Goal: Find specific page/section: Find specific page/section

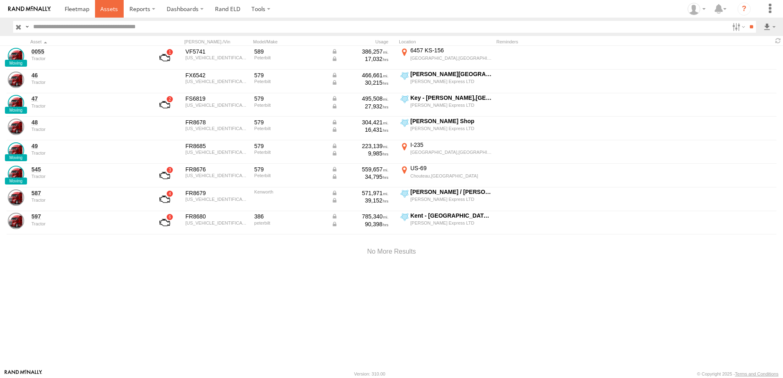
click at [114, 7] on span at bounding box center [109, 9] width 18 height 8
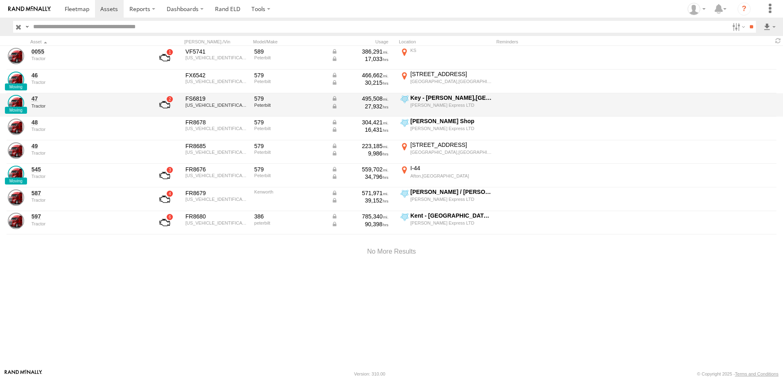
click at [423, 98] on div "Key - [PERSON_NAME],[GEOGRAPHIC_DATA]" at bounding box center [450, 97] width 81 height 7
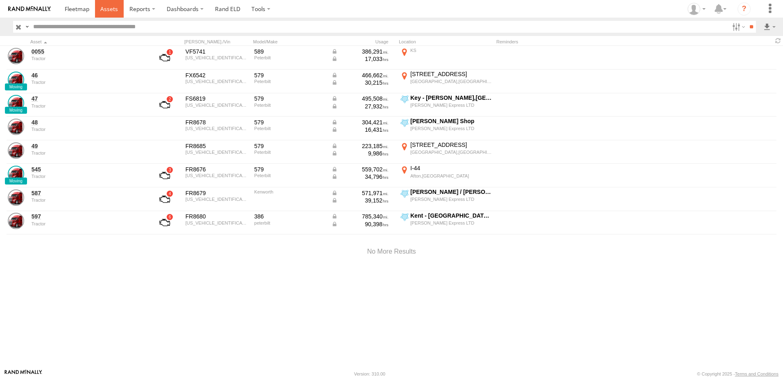
click at [109, 8] on span at bounding box center [109, 9] width 18 height 8
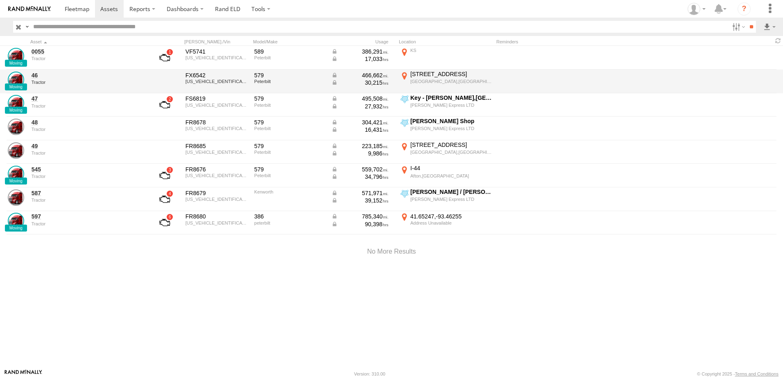
click at [431, 77] on div "573 N 4th St" at bounding box center [450, 73] width 81 height 7
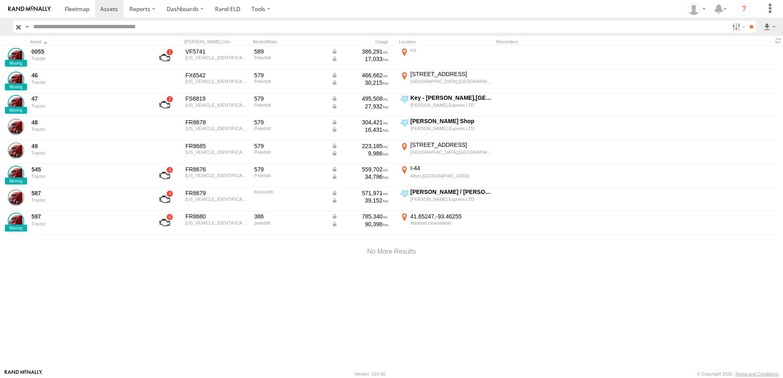
click at [0, 0] on label "×" at bounding box center [0, 0] width 0 height 0
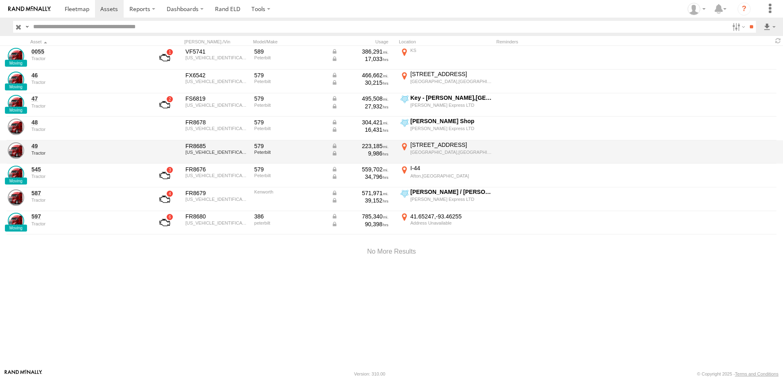
click at [417, 148] on div "[STREET_ADDRESS]" at bounding box center [450, 144] width 81 height 7
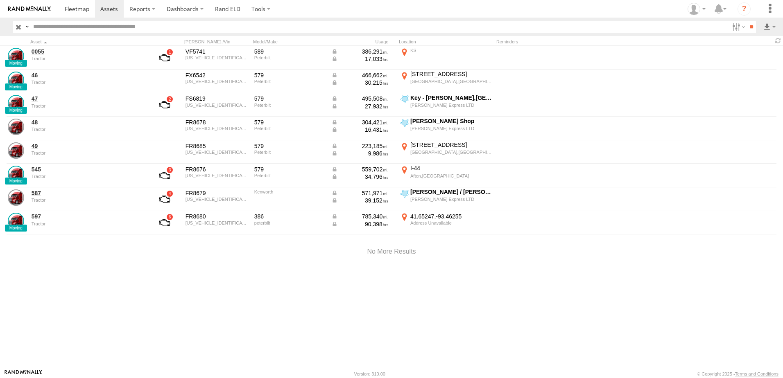
click at [0, 0] on button "Satellite" at bounding box center [0, 0] width 0 height 0
drag, startPoint x: 360, startPoint y: 190, endPoint x: 354, endPoint y: 267, distance: 78.0
click at [0, 0] on div at bounding box center [0, 0] width 0 height 0
drag, startPoint x: 213, startPoint y: 230, endPoint x: 391, endPoint y: 211, distance: 179.1
click at [0, 0] on div at bounding box center [0, 0] width 0 height 0
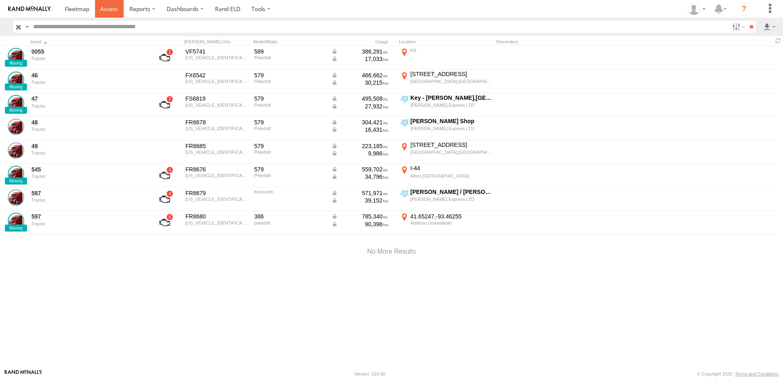
click at [107, 5] on span at bounding box center [109, 9] width 18 height 8
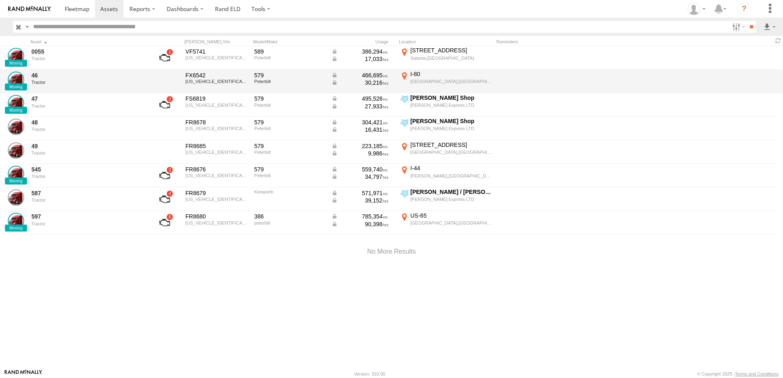
click at [411, 78] on div "I-80" at bounding box center [450, 73] width 81 height 7
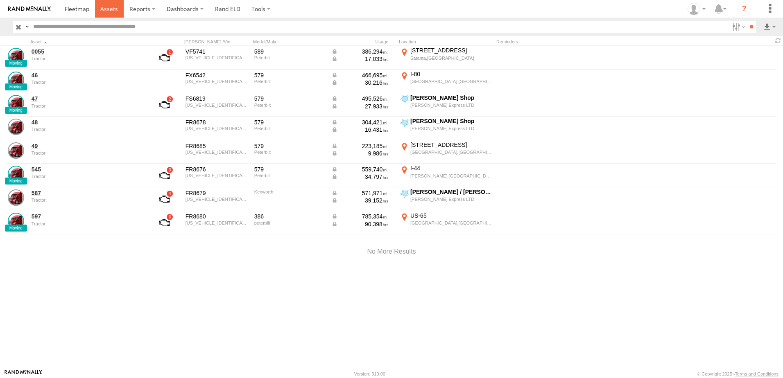
click at [108, 6] on span at bounding box center [109, 9] width 18 height 8
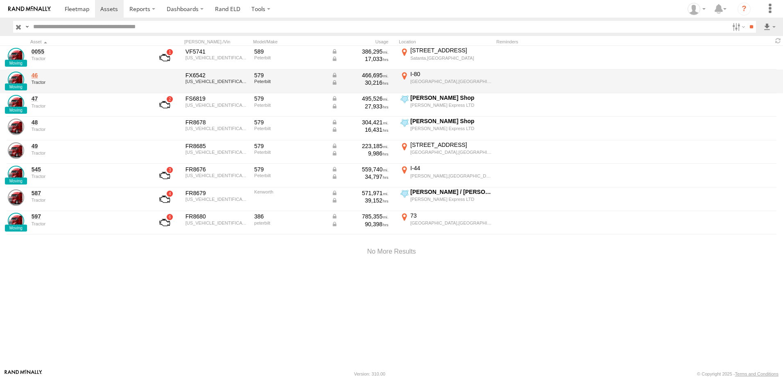
click at [37, 75] on link "46" at bounding box center [88, 75] width 112 height 7
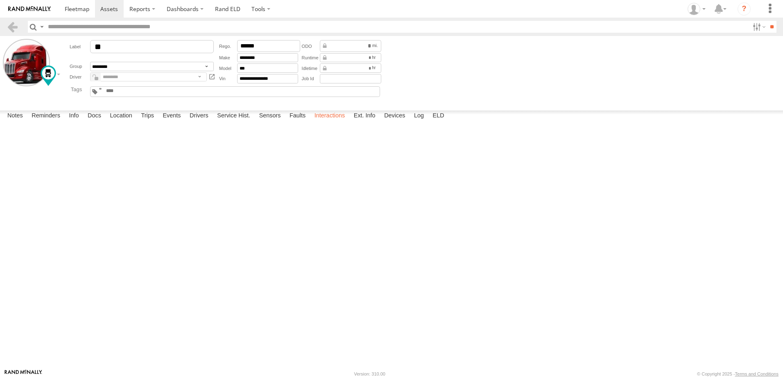
click at [333, 122] on label "Interactions" at bounding box center [329, 116] width 39 height 11
